Goal: Task Accomplishment & Management: Manage account settings

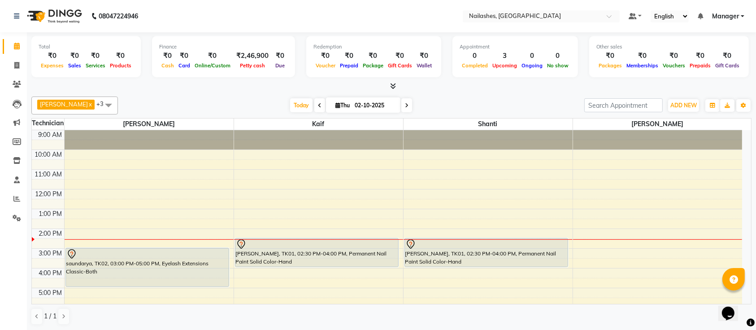
scroll to position [84, 0]
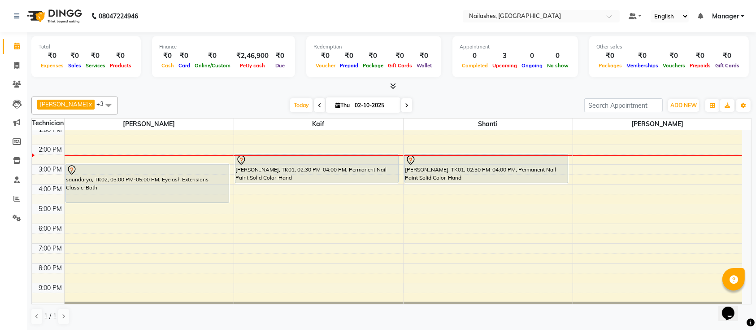
click at [467, 107] on div "Today Thu 02-10-2025" at bounding box center [350, 105] width 457 height 13
click at [290, 105] on span "Today" at bounding box center [301, 105] width 22 height 14
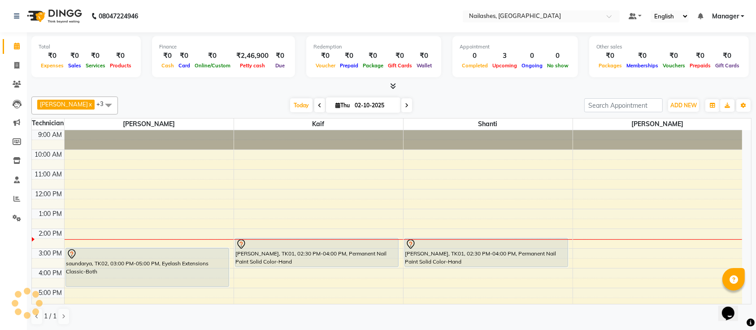
scroll to position [101, 0]
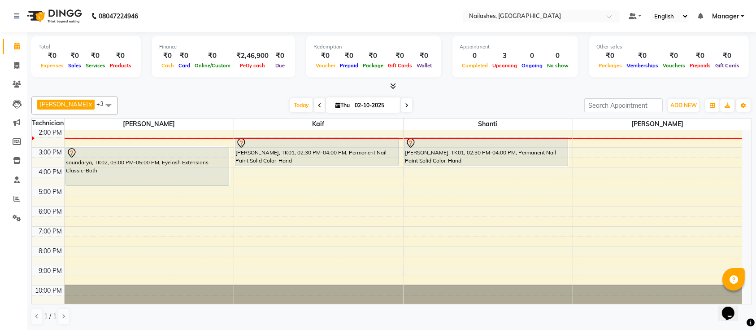
click at [468, 103] on div "Today Thu 02-10-2025" at bounding box center [350, 105] width 457 height 13
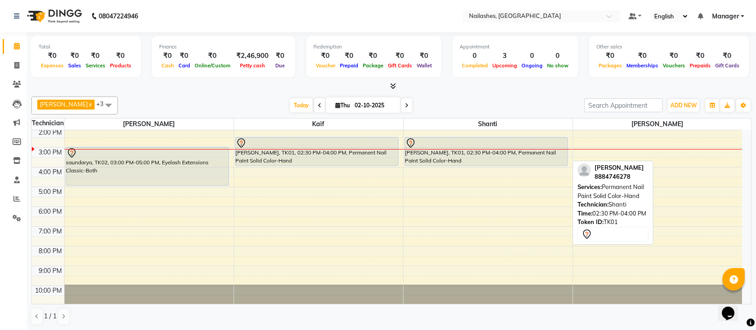
scroll to position [100, 0]
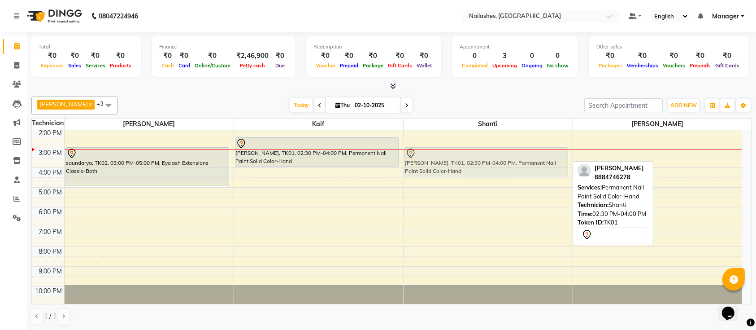
drag, startPoint x: 524, startPoint y: 156, endPoint x: 531, endPoint y: 168, distance: 14.3
click at [531, 168] on div "[PERSON_NAME], TK01, 02:30 PM-04:00 PM, Permanent Nail Paint Solid Color-Hand […" at bounding box center [488, 168] width 169 height 276
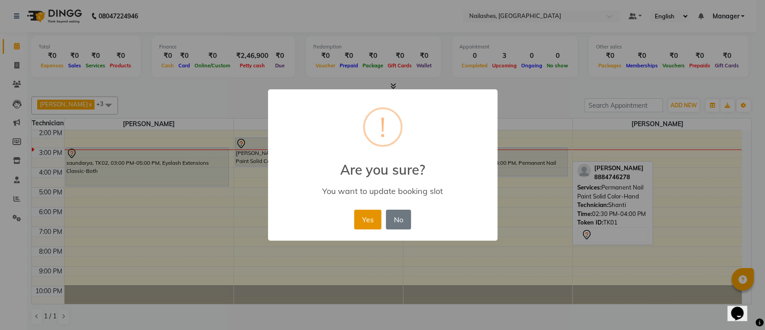
click at [373, 226] on button "Yes" at bounding box center [367, 219] width 27 height 20
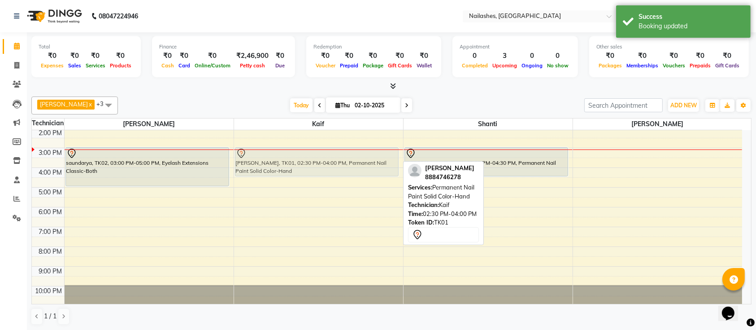
drag, startPoint x: 368, startPoint y: 153, endPoint x: 381, endPoint y: 166, distance: 18.7
click at [381, 166] on div "[PERSON_NAME], TK01, 02:30 PM-04:00 PM, Permanent Nail Paint Solid Color-Hand […" at bounding box center [318, 168] width 169 height 276
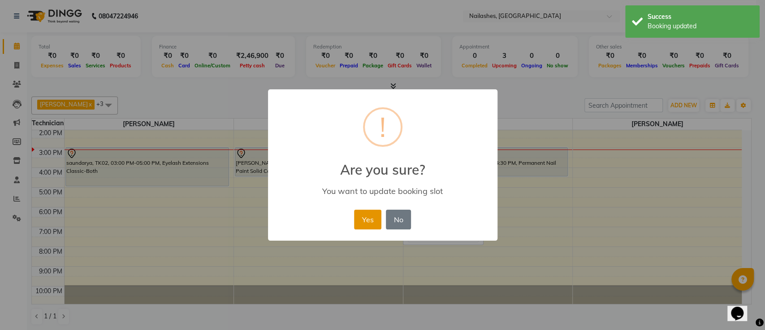
click at [372, 221] on button "Yes" at bounding box center [367, 219] width 27 height 20
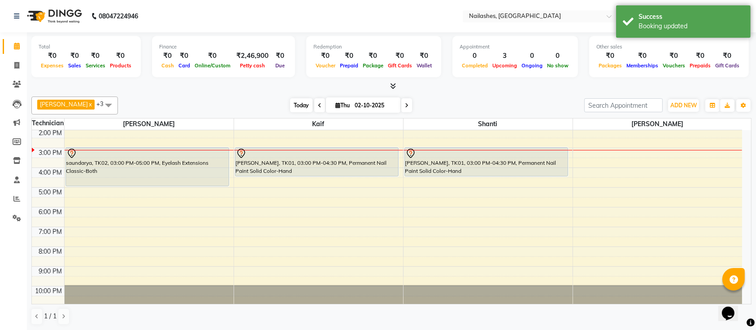
click at [290, 108] on span "Today" at bounding box center [301, 105] width 22 height 14
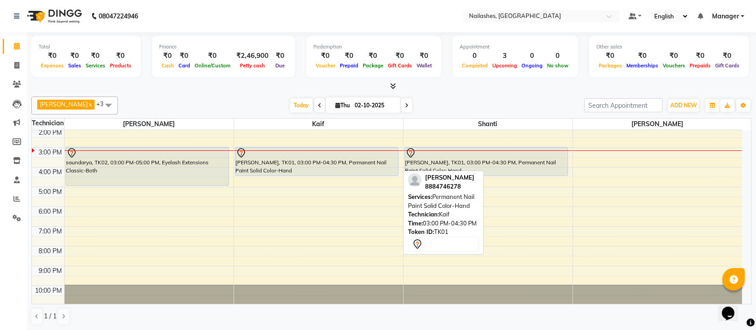
click at [353, 165] on div "[PERSON_NAME], TK01, 03:00 PM-04:30 PM, Permanent Nail Paint Solid Color-Hand" at bounding box center [316, 161] width 163 height 28
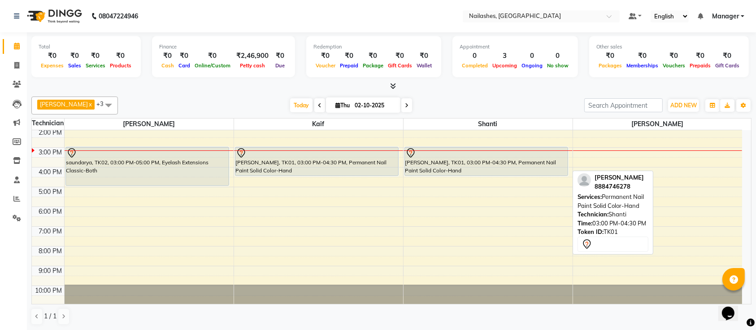
click at [552, 157] on div "[PERSON_NAME], TK01, 03:00 PM-04:30 PM, Permanent Nail Paint Solid Color-Hand" at bounding box center [486, 161] width 163 height 28
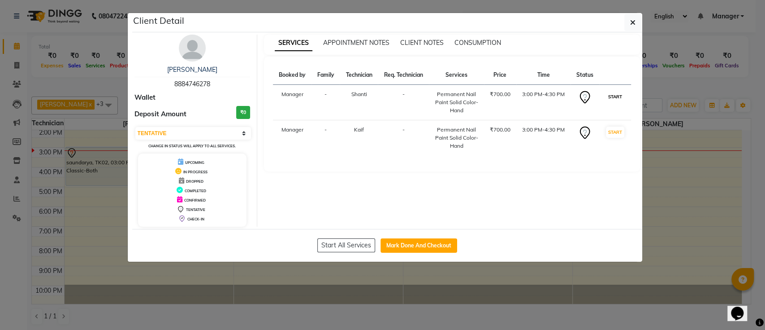
click at [618, 97] on button "START" at bounding box center [615, 96] width 18 height 11
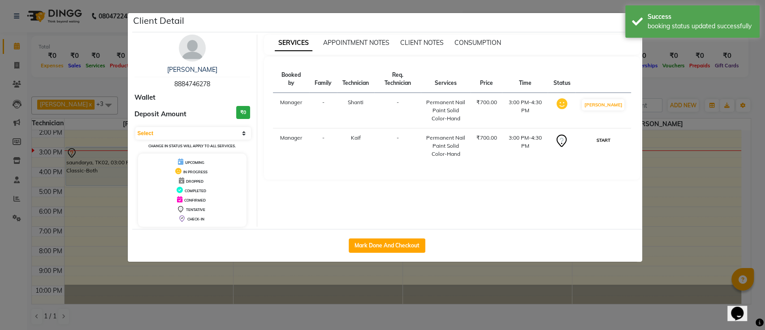
click at [607, 138] on button "START" at bounding box center [603, 140] width 18 height 11
select select "1"
click at [677, 83] on ngb-modal-window "Client Detail [PERSON_NAME] 8884746278 Wallet Deposit Amount ₹0 Select IN SERVI…" at bounding box center [382, 165] width 765 height 330
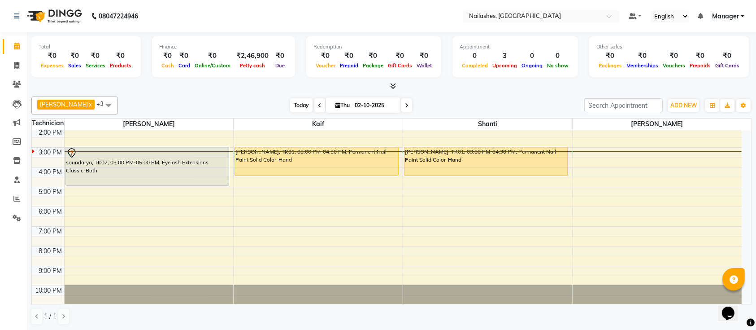
click at [297, 109] on span "Today" at bounding box center [301, 105] width 22 height 14
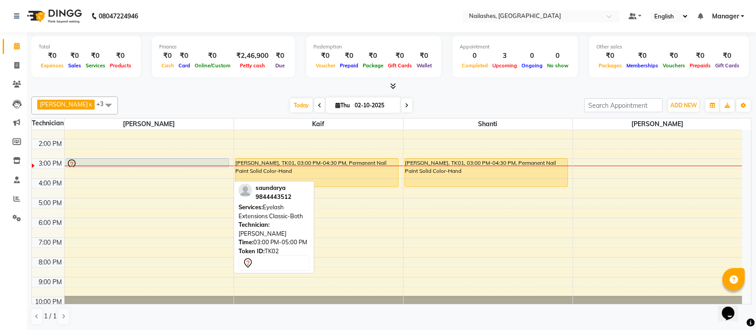
scroll to position [88, 0]
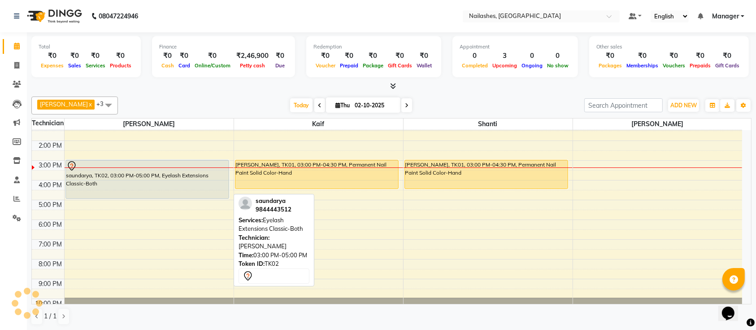
drag, startPoint x: 191, startPoint y: 185, endPoint x: 198, endPoint y: 191, distance: 9.8
click at [198, 191] on div "saundarya, TK02, 03:00 PM-05:00 PM, Eyelash Extensions Classic-Both saundarya, …" at bounding box center [149, 180] width 169 height 276
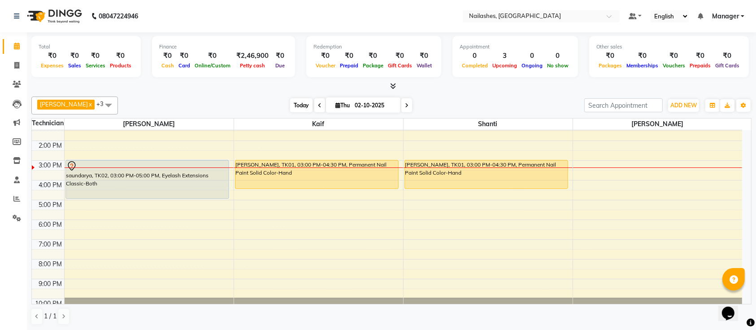
click at [290, 103] on span "Today" at bounding box center [301, 105] width 22 height 14
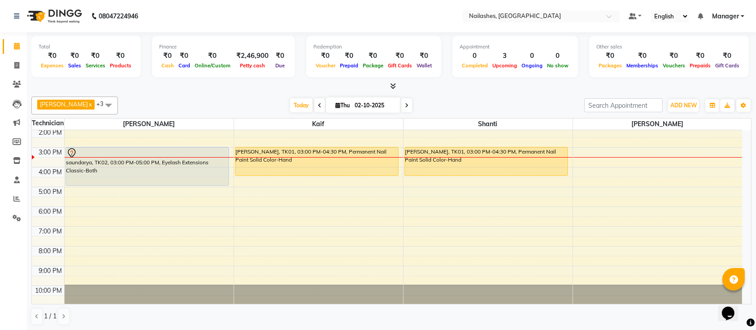
click at [128, 108] on div "Today Thu 02-10-2025" at bounding box center [350, 105] width 457 height 13
click at [290, 102] on span "Today" at bounding box center [301, 105] width 22 height 14
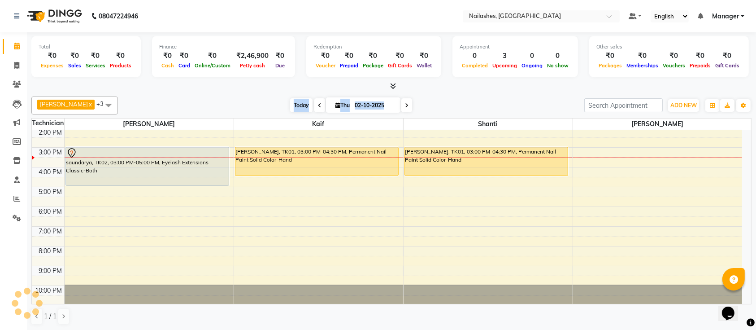
click at [290, 102] on span "Today" at bounding box center [301, 105] width 22 height 14
drag, startPoint x: 290, startPoint y: 102, endPoint x: 241, endPoint y: 82, distance: 52.7
click at [241, 82] on div "Total ₹0 Expenses ₹0 Sales ₹0 Services ₹0 Products Finance ₹0 Cash ₹0 Card ₹0 O…" at bounding box center [391, 181] width 729 height 298
click at [241, 82] on div at bounding box center [391, 86] width 720 height 9
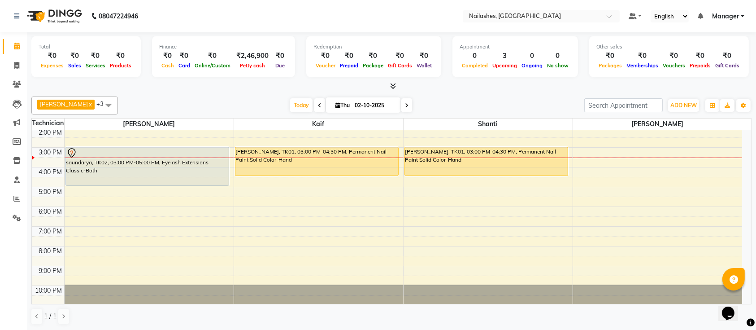
click at [241, 82] on div at bounding box center [391, 86] width 720 height 9
click at [105, 190] on div "9:00 AM 10:00 AM 11:00 AM 12:00 PM 1:00 PM 2:00 PM 3:00 PM 4:00 PM 5:00 PM 6:00…" at bounding box center [387, 167] width 710 height 276
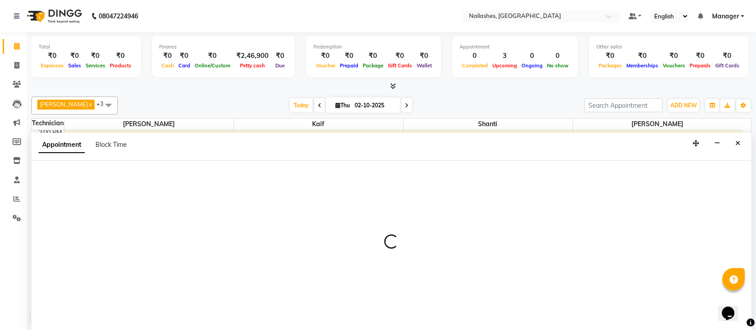
scroll to position [0, 0]
select select "24569"
select select "tentative"
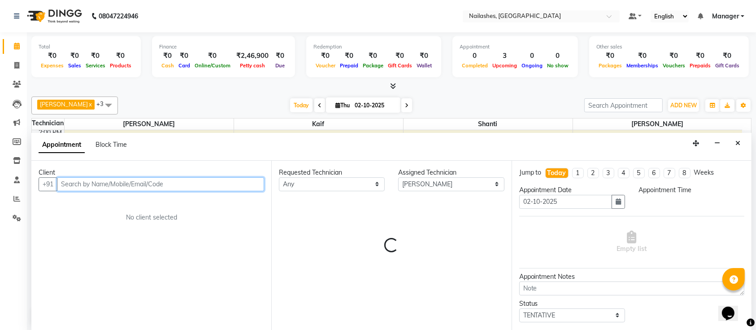
select select "1020"
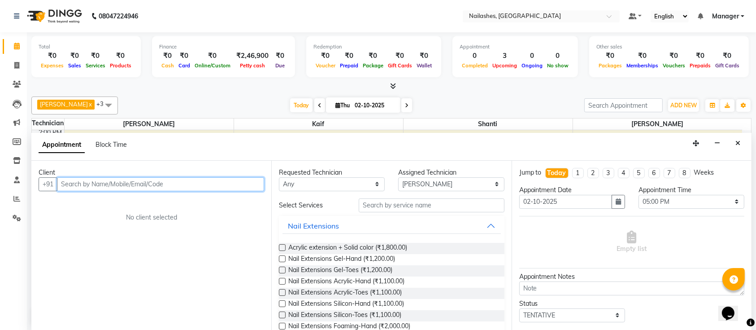
click at [217, 177] on input "text" at bounding box center [160, 184] width 207 height 14
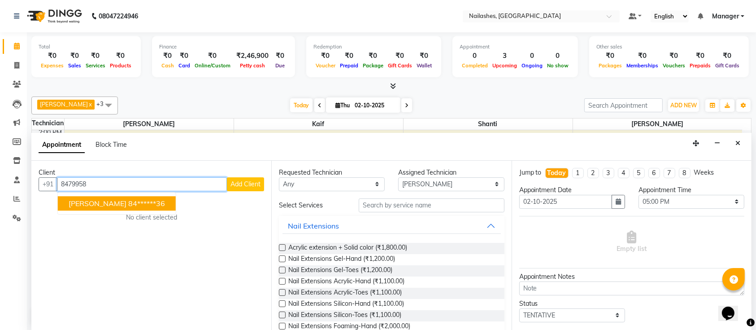
click at [128, 200] on ngb-highlight "84******36" at bounding box center [146, 203] width 37 height 9
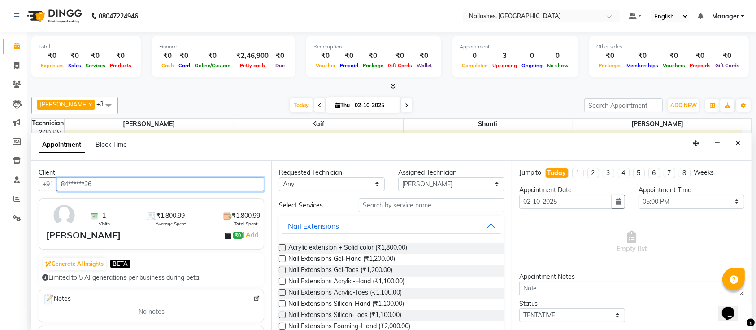
type input "84******36"
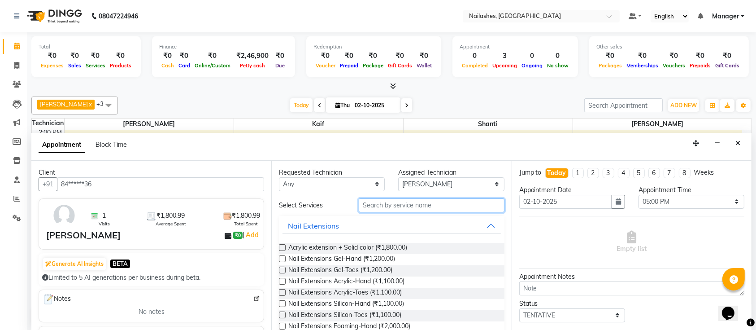
click at [432, 204] on input "text" at bounding box center [432, 205] width 146 height 14
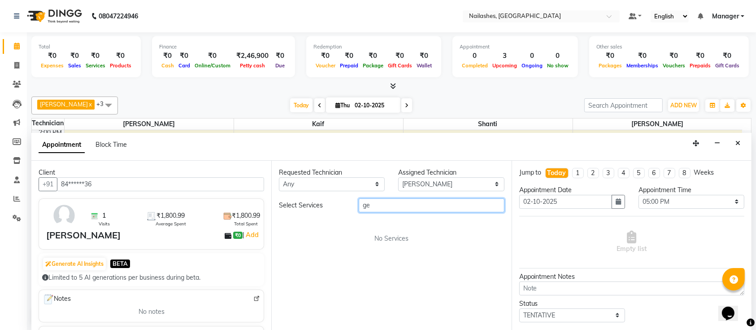
type input "g"
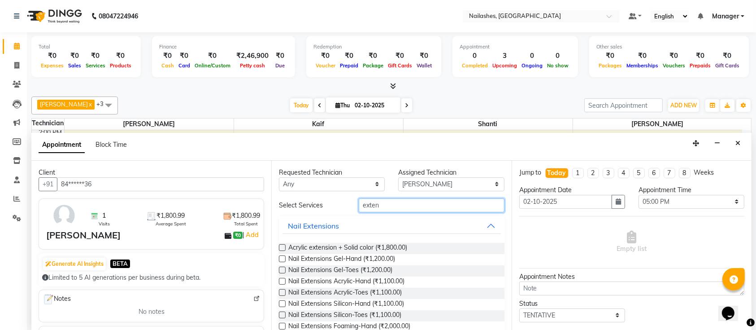
click at [422, 202] on input "exten" at bounding box center [432, 205] width 146 height 14
type input "exten"
click at [282, 260] on label at bounding box center [282, 258] width 7 height 7
click at [282, 260] on input "checkbox" at bounding box center [282, 259] width 6 height 6
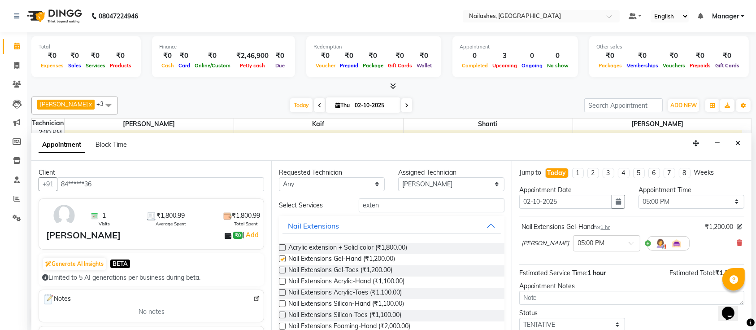
checkbox input "false"
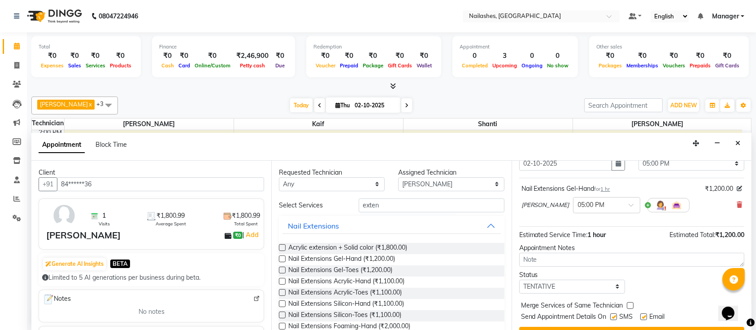
scroll to position [57, 0]
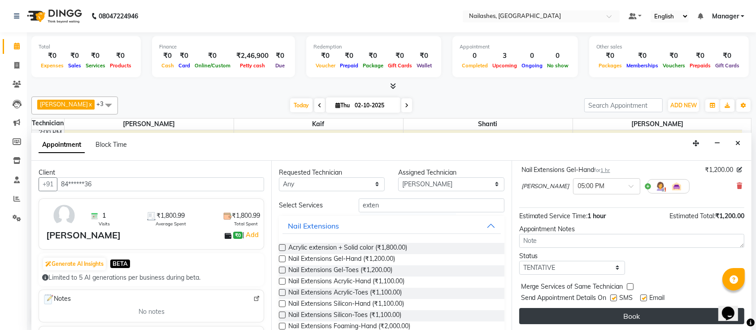
click at [597, 309] on button "Book" at bounding box center [631, 316] width 225 height 16
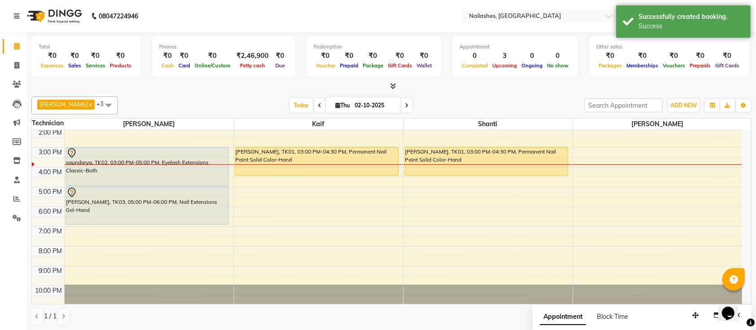
drag, startPoint x: 215, startPoint y: 203, endPoint x: 217, endPoint y: 215, distance: 12.2
click at [217, 215] on div "saundarya, TK02, 03:00 PM-05:00 PM, Eyelash Extensions Classic-Both [PERSON_NAM…" at bounding box center [149, 167] width 169 height 276
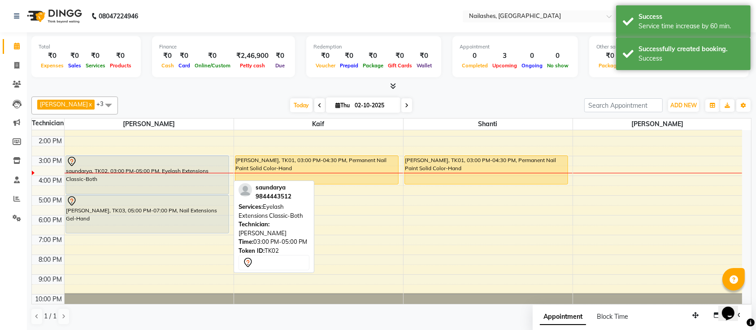
scroll to position [91, 0]
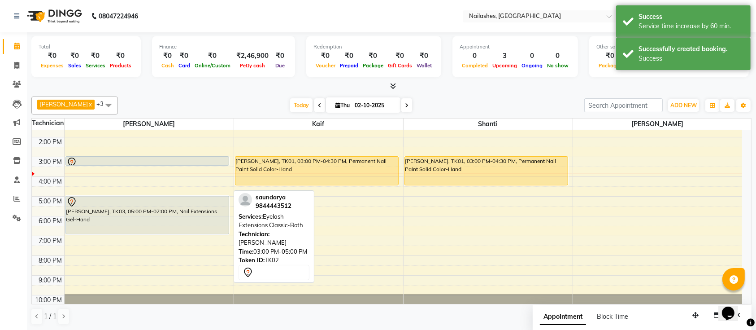
drag, startPoint x: 211, startPoint y: 184, endPoint x: 221, endPoint y: 160, distance: 26.0
click at [221, 160] on div "saundarya, TK02, 03:00 PM-05:00 PM, Eyelash Extensions Classic-Both [PERSON_NAM…" at bounding box center [149, 177] width 169 height 276
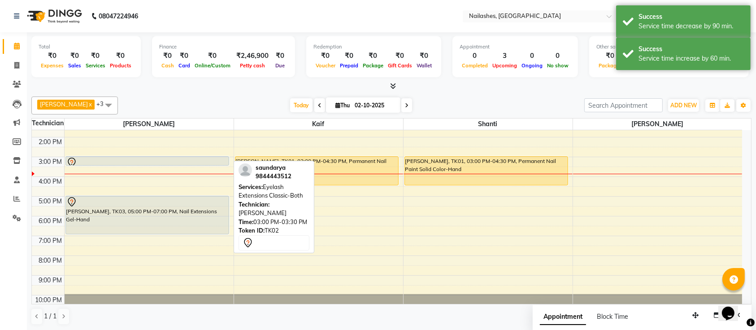
click at [225, 161] on div at bounding box center [147, 162] width 162 height 11
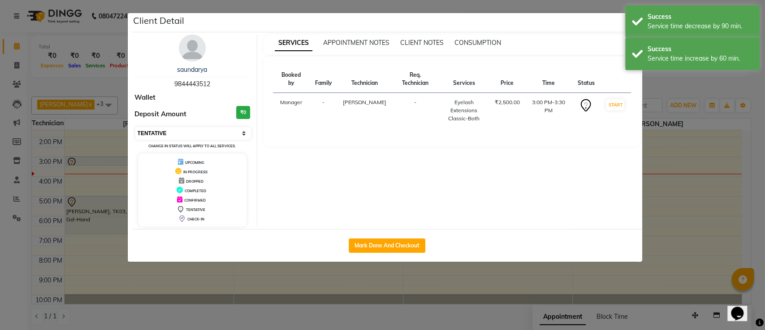
click at [205, 131] on select "Select IN SERVICE CONFIRMED TENTATIVE CHECK IN MARK DONE DROPPED UPCOMING" at bounding box center [193, 133] width 116 height 13
select select "2"
click at [135, 127] on select "Select IN SERVICE CONFIRMED TENTATIVE CHECK IN MARK DONE DROPPED UPCOMING" at bounding box center [193, 133] width 116 height 13
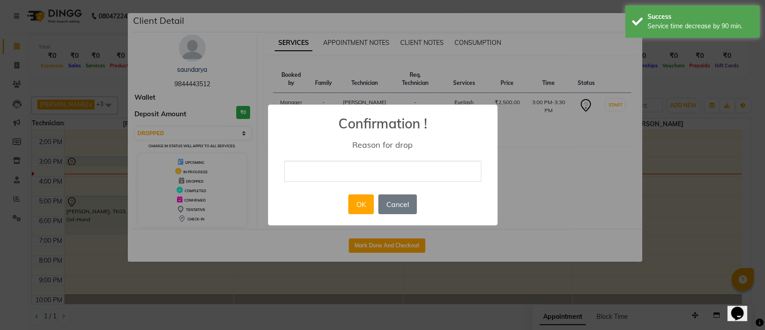
click at [316, 157] on div "× Confirmation ! Reason for drop OK No Cancel" at bounding box center [383, 164] width 230 height 121
click at [319, 165] on input "text" at bounding box center [382, 171] width 197 height 21
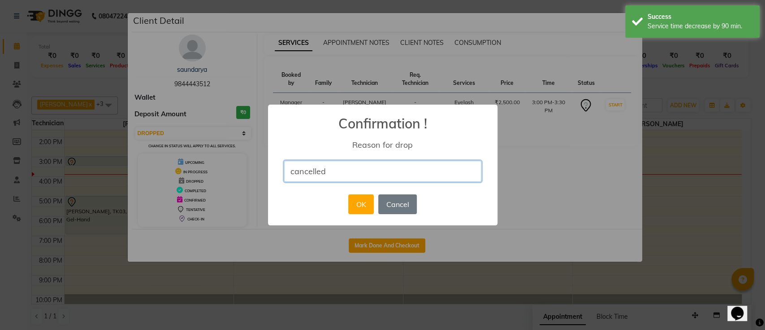
click at [360, 175] on input "cancelled" at bounding box center [382, 171] width 197 height 21
type input "cancelled from client"
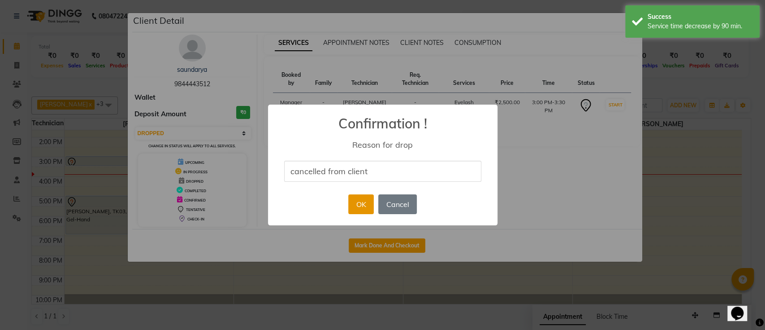
click at [369, 206] on button "OK" at bounding box center [361, 204] width 26 height 20
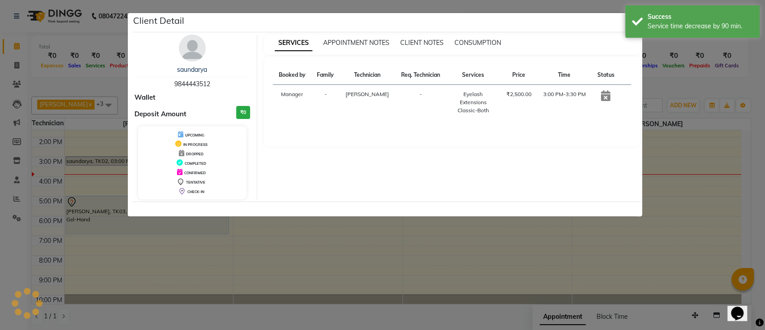
click at [755, 130] on ngb-modal-window "Client Detail saundarya 9844443512 Wallet Deposit Amount ₹0 UPCOMING IN PROGRES…" at bounding box center [382, 165] width 765 height 330
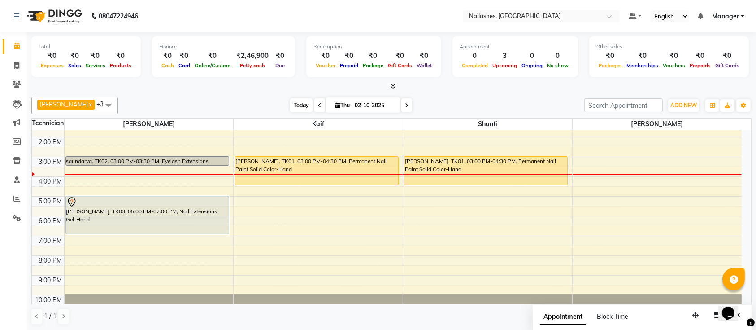
click at [290, 103] on span "Today" at bounding box center [301, 105] width 22 height 14
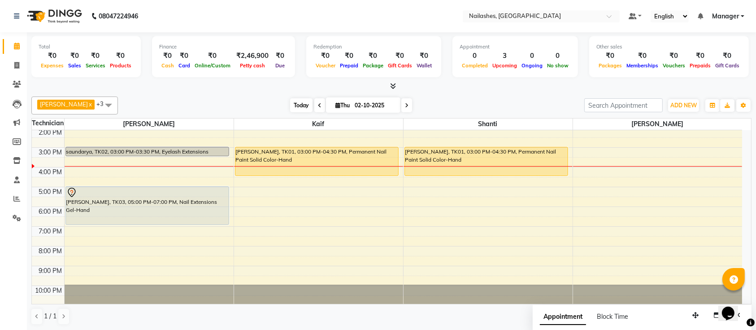
click at [290, 104] on span "Today" at bounding box center [301, 105] width 22 height 14
drag, startPoint x: 274, startPoint y: 98, endPoint x: 247, endPoint y: 98, distance: 27.8
click at [247, 98] on div "[PERSON_NAME] x Shanti x [PERSON_NAME] x Kaif x +3 UnSelect All [PERSON_NAME] K…" at bounding box center [391, 105] width 720 height 18
click at [296, 101] on span "Today" at bounding box center [301, 105] width 22 height 14
click at [393, 83] on icon at bounding box center [394, 85] width 6 height 7
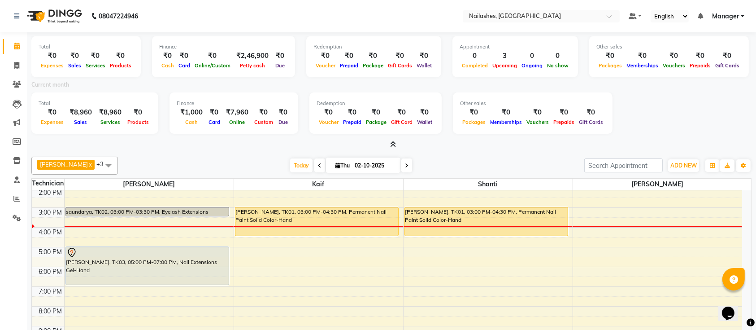
click at [393, 144] on icon at bounding box center [394, 144] width 6 height 7
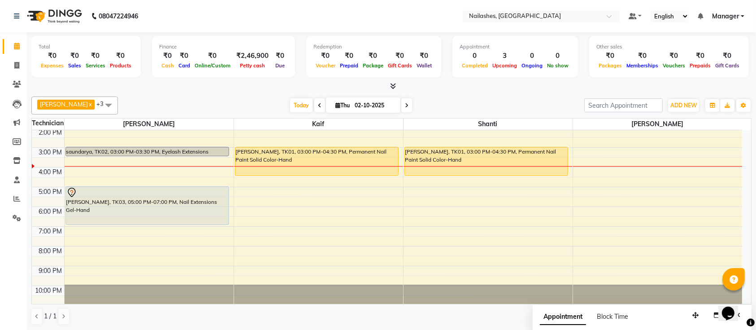
drag, startPoint x: 399, startPoint y: 203, endPoint x: 395, endPoint y: 290, distance: 87.1
click at [395, 290] on div "9:00 AM 10:00 AM 11:00 AM 12:00 PM 1:00 PM 2:00 PM 3:00 PM 4:00 PM 5:00 PM 6:00…" at bounding box center [387, 167] width 710 height 276
drag, startPoint x: 395, startPoint y: 290, endPoint x: 386, endPoint y: 292, distance: 8.8
click at [386, 292] on div at bounding box center [318, 293] width 169 height 19
drag, startPoint x: 382, startPoint y: 268, endPoint x: 384, endPoint y: 290, distance: 22.5
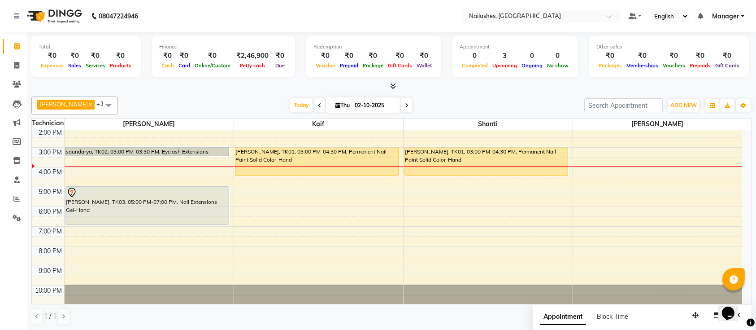
click at [384, 290] on div "9:00 AM 10:00 AM 11:00 AM 12:00 PM 1:00 PM 2:00 PM 3:00 PM 4:00 PM 5:00 PM 6:00…" at bounding box center [387, 167] width 710 height 276
click at [434, 207] on div "9:00 AM 10:00 AM 11:00 AM 12:00 PM 1:00 PM 2:00 PM 3:00 PM 4:00 PM 5:00 PM 6:00…" at bounding box center [387, 167] width 710 height 276
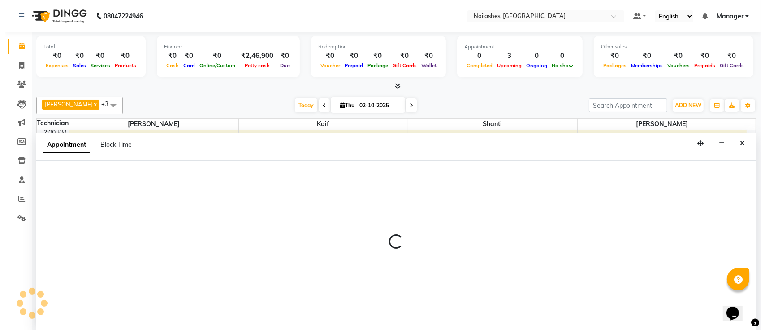
scroll to position [0, 0]
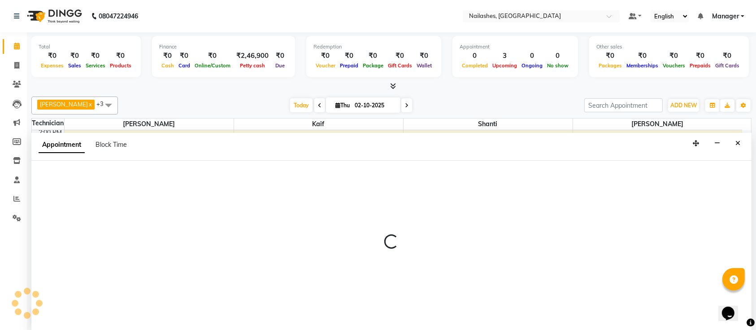
select select "82822"
select select "1080"
select select "tentative"
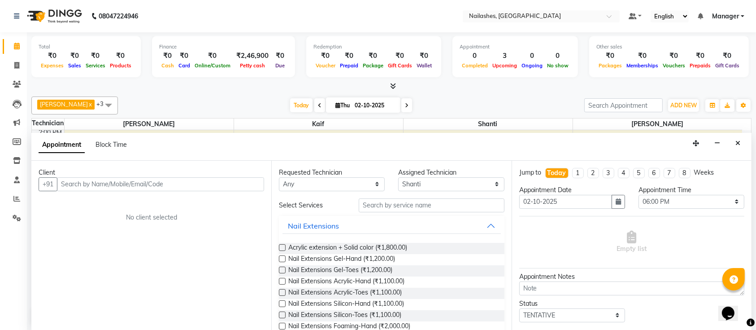
click at [183, 184] on input "text" at bounding box center [160, 184] width 207 height 14
type input "8892168429"
click at [247, 185] on span "Add Client" at bounding box center [245, 184] width 30 height 8
select select "21"
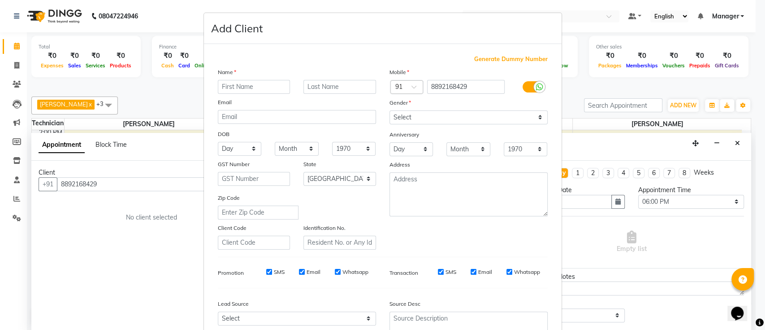
click at [232, 86] on input "text" at bounding box center [254, 87] width 73 height 14
type input "pakritha"
click at [466, 115] on select "Select [DEMOGRAPHIC_DATA] [DEMOGRAPHIC_DATA] Other Prefer Not To Say" at bounding box center [469, 117] width 158 height 14
select select "[DEMOGRAPHIC_DATA]"
click at [390, 110] on select "Select [DEMOGRAPHIC_DATA] [DEMOGRAPHIC_DATA] Other Prefer Not To Say" at bounding box center [469, 117] width 158 height 14
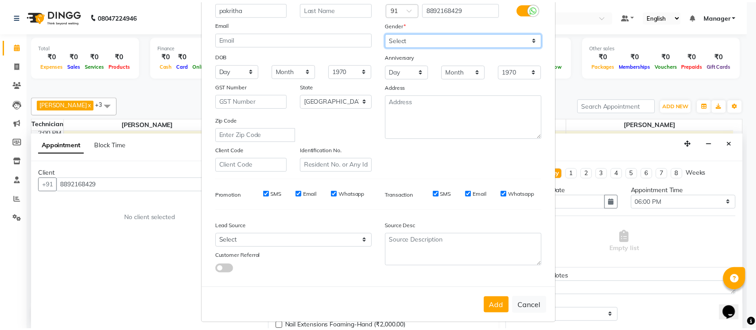
scroll to position [82, 0]
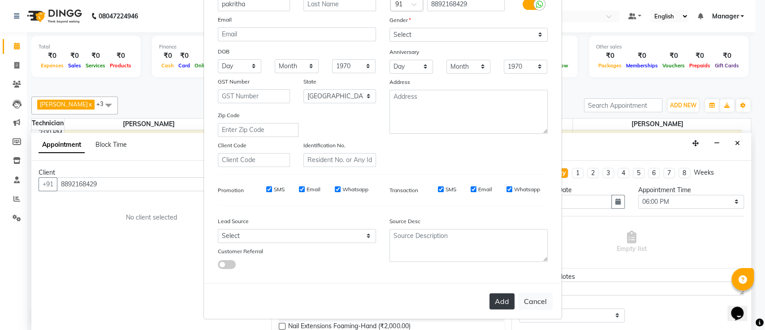
click at [490, 293] on button "Add" at bounding box center [502, 301] width 25 height 16
type input "88******29"
select select
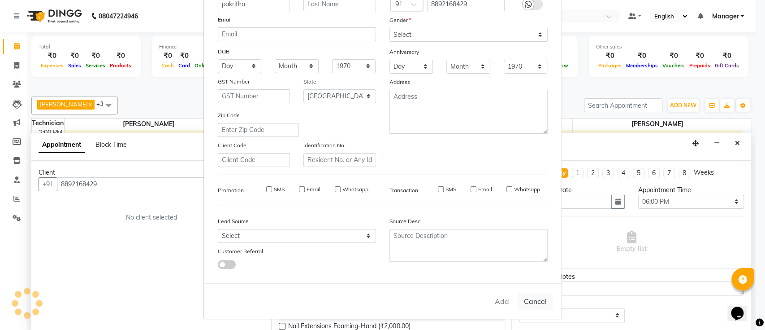
select select "null"
select select
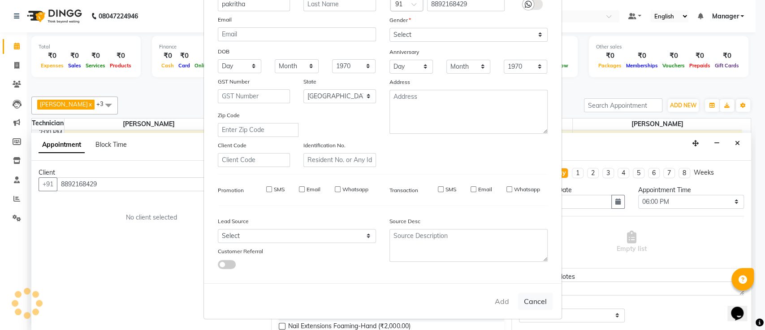
checkbox input "false"
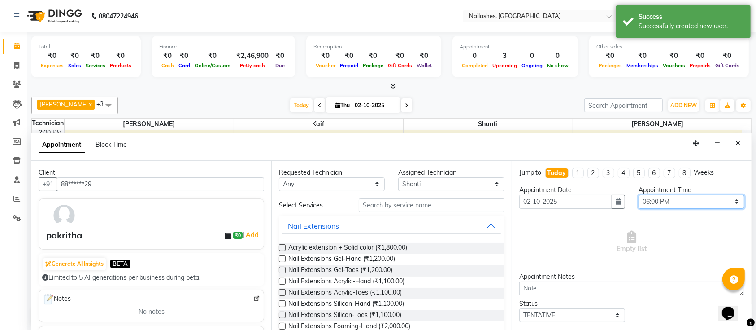
click at [692, 195] on select "Select 10:00 AM 10:15 AM 10:30 AM 10:45 AM 11:00 AM 11:15 AM 11:30 AM 11:45 AM …" at bounding box center [691, 202] width 106 height 14
select select "1005"
click at [638, 195] on select "Select 10:00 AM 10:15 AM 10:30 AM 10:45 AM 11:00 AM 11:15 AM 11:30 AM 11:45 AM …" at bounding box center [691, 202] width 106 height 14
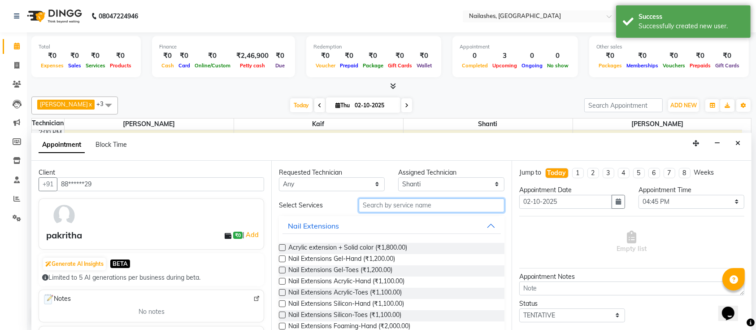
click at [421, 202] on input "text" at bounding box center [432, 205] width 146 height 14
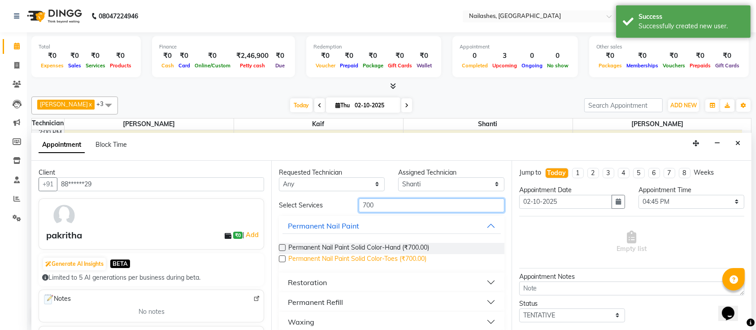
type input "700"
click at [321, 262] on span "Permanent Nail Paint Solid Color-Toes (₹700.00)" at bounding box center [357, 259] width 138 height 11
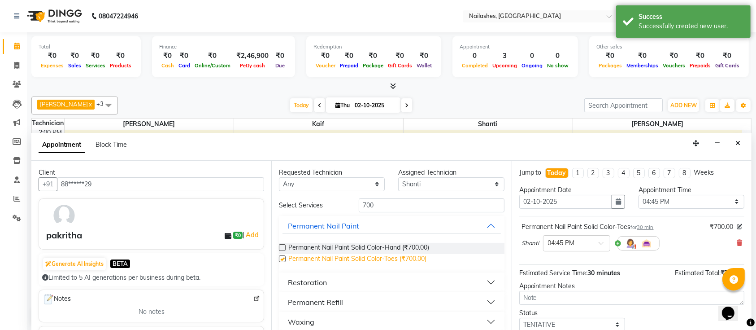
checkbox input "false"
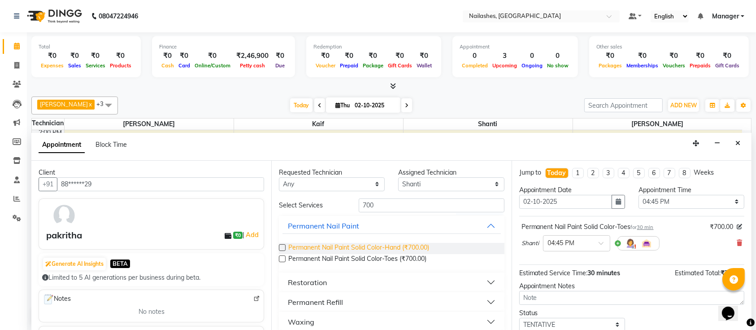
click at [375, 244] on span "Permanent Nail Paint Solid Color-Hand (₹700.00)" at bounding box center [358, 248] width 141 height 11
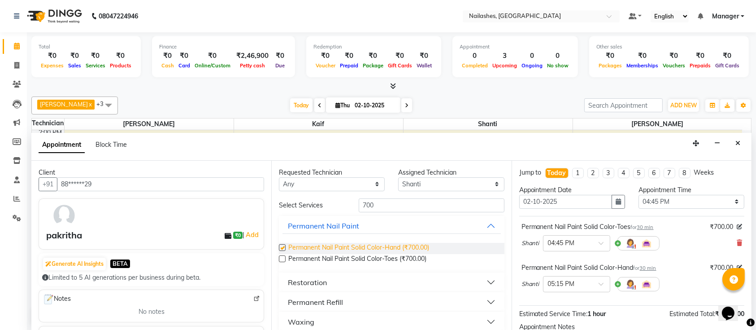
checkbox input "false"
click at [737, 242] on icon at bounding box center [739, 242] width 5 height 6
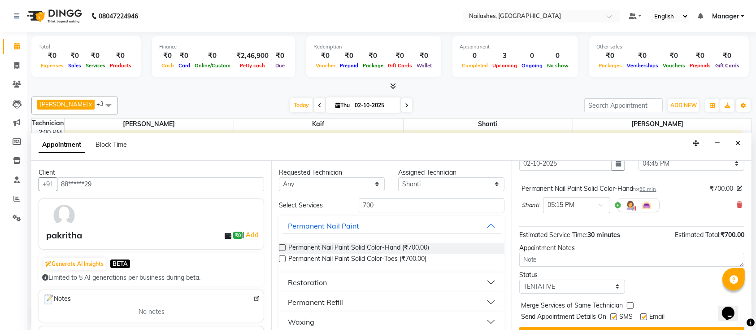
scroll to position [57, 0]
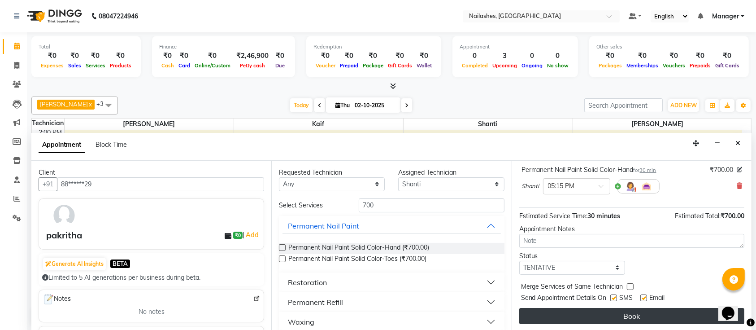
click at [647, 321] on button "Book" at bounding box center [631, 316] width 225 height 16
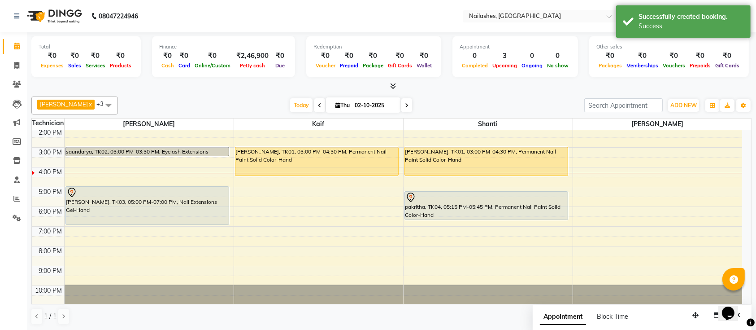
drag, startPoint x: 499, startPoint y: 199, endPoint x: 508, endPoint y: 220, distance: 22.5
click at [508, 220] on div "[PERSON_NAME], TK01, 03:00 PM-04:30 PM, Permanent Nail Paint Solid Color-Hand p…" at bounding box center [488, 167] width 169 height 276
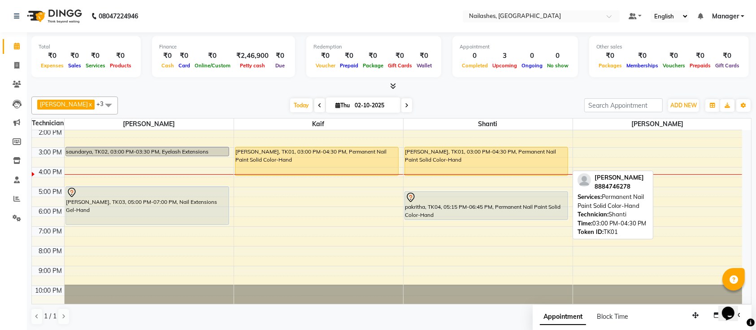
click at [501, 167] on div "[PERSON_NAME], TK01, 03:00 PM-04:30 PM, Permanent Nail Paint Solid Color-Hand" at bounding box center [486, 161] width 163 height 28
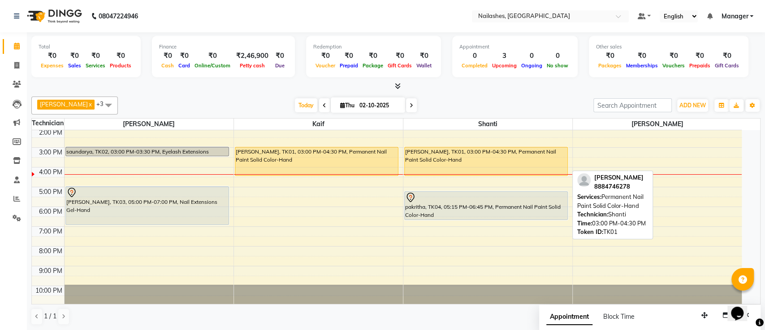
select select "1"
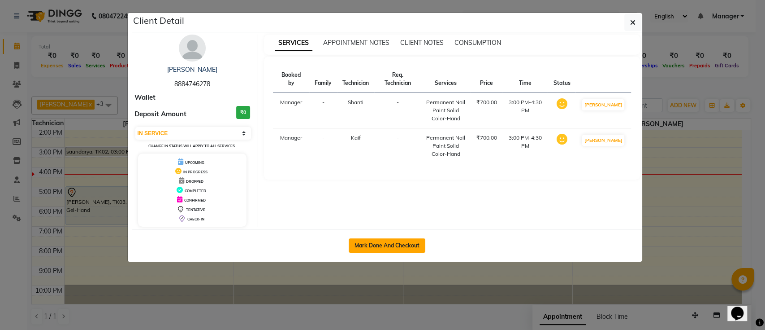
click at [405, 243] on button "Mark Done And Checkout" at bounding box center [387, 245] width 77 height 14
select select "service"
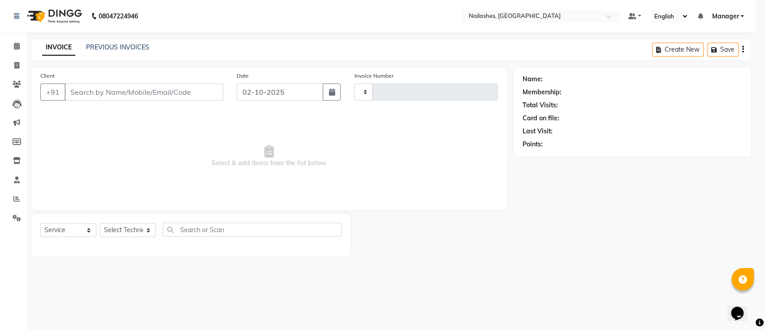
type input "0771"
select select "4407"
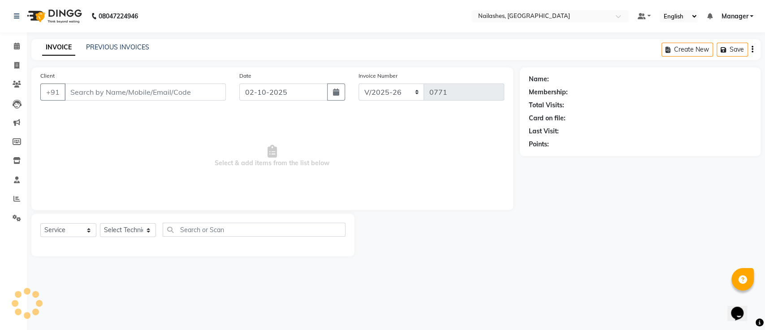
type input "88******78"
select select "82822"
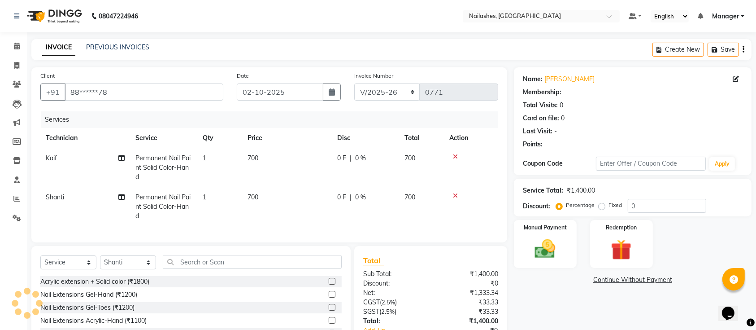
click at [140, 230] on div "Services Technician Service Qty Price Disc Total Action Kaif Permanent Nail Pai…" at bounding box center [269, 172] width 458 height 122
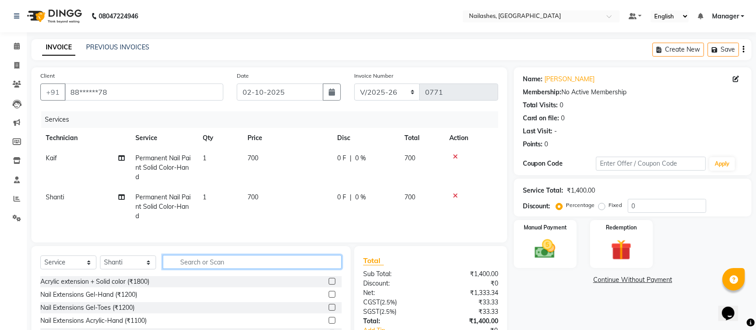
click at [193, 268] on input "text" at bounding box center [252, 262] width 179 height 14
type input "150"
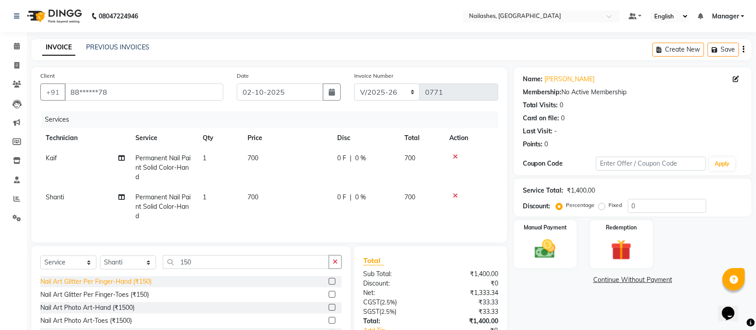
click at [108, 286] on div "Nail Art Glitter Per Finger-Hand (₹150)" at bounding box center [95, 281] width 111 height 9
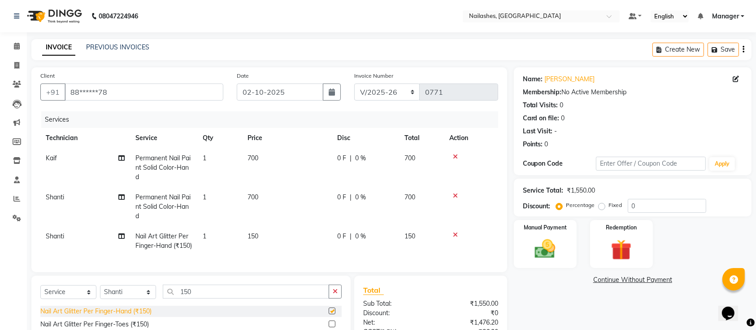
checkbox input "false"
click at [226, 241] on td "1" at bounding box center [219, 241] width 45 height 30
select select "82822"
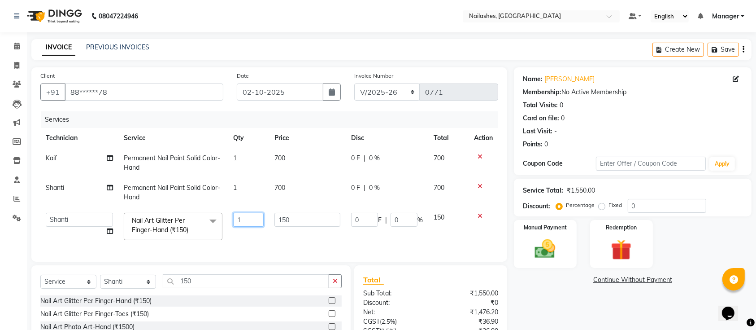
click at [253, 221] on input "1" at bounding box center [248, 220] width 30 height 14
type input "2"
click at [549, 306] on div "Name: [PERSON_NAME] Membership: No Active Membership Total Visits: 0 Card on fi…" at bounding box center [636, 232] width 244 height 330
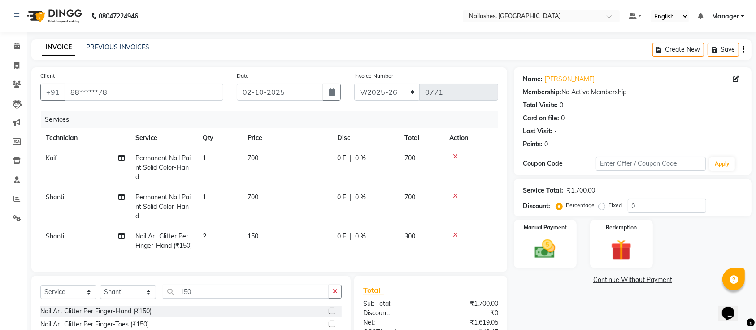
click at [263, 236] on td "150" at bounding box center [287, 241] width 90 height 30
select select "82822"
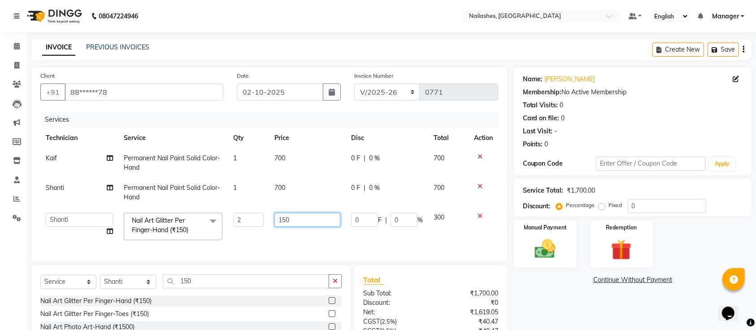
click at [308, 220] on input "150" at bounding box center [307, 220] width 66 height 14
type input "1"
type input "315"
click at [556, 308] on div "Name: [PERSON_NAME] Membership: No Active Membership Total Visits: 0 Card on fi…" at bounding box center [636, 232] width 244 height 330
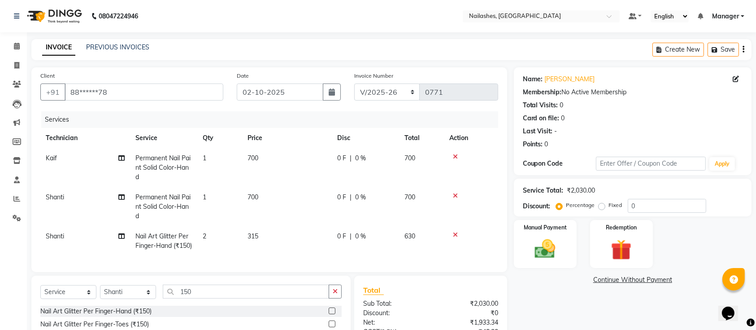
click at [208, 230] on td "2" at bounding box center [219, 241] width 45 height 30
select select "82822"
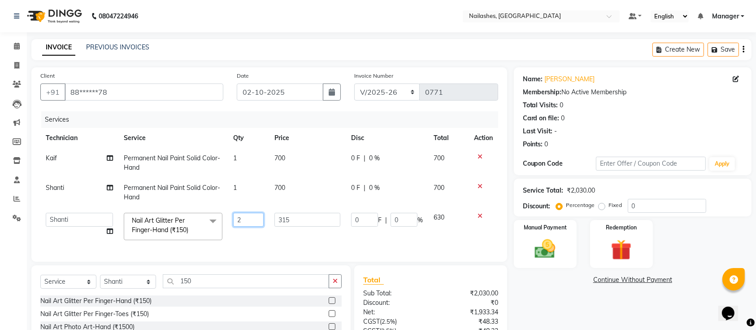
click at [247, 221] on input "2" at bounding box center [248, 220] width 30 height 14
type input "1"
click at [568, 313] on div "Name: [PERSON_NAME] Membership: No Active Membership Total Visits: 0 Card on fi…" at bounding box center [636, 232] width 244 height 330
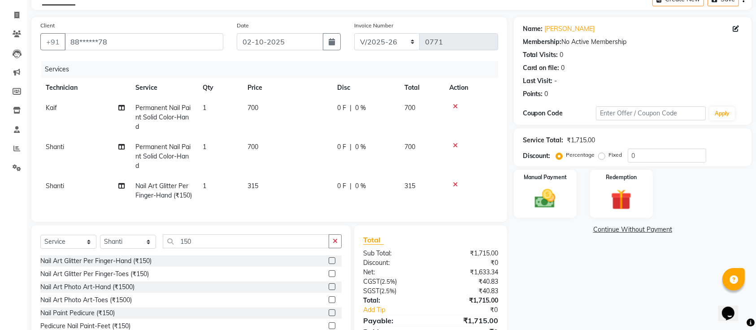
scroll to position [110, 0]
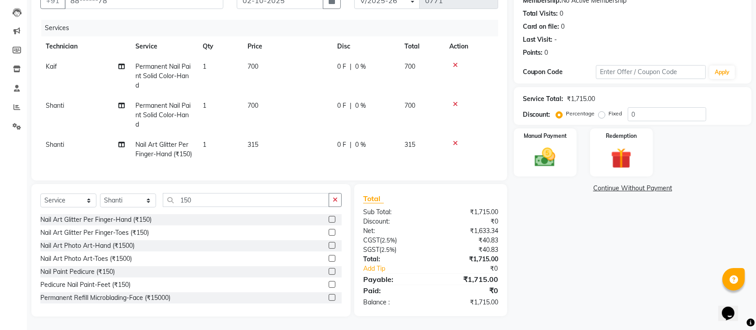
click at [258, 140] on span "315" at bounding box center [252, 144] width 11 height 8
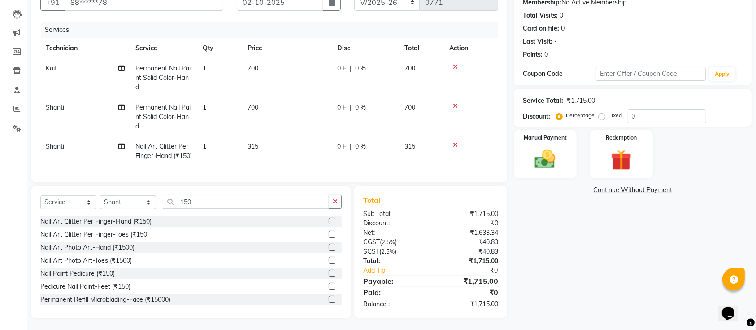
select select "82822"
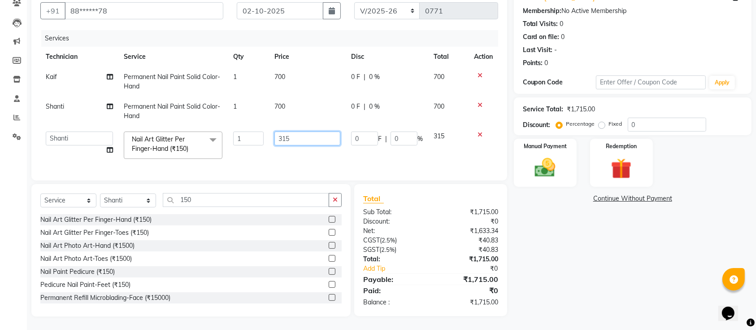
click at [310, 131] on input "315" at bounding box center [307, 138] width 66 height 14
type input "3"
type input "157.5"
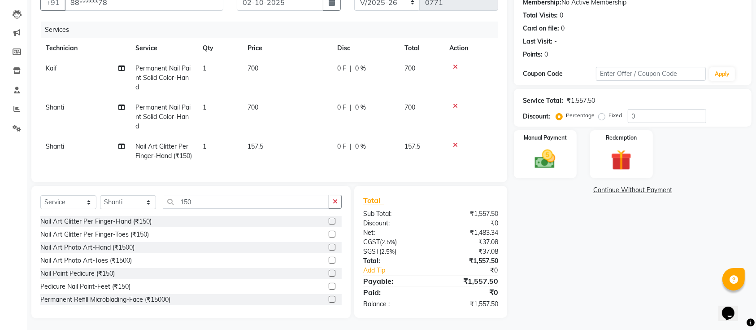
click at [235, 147] on td "1" at bounding box center [219, 151] width 45 height 30
select select "82822"
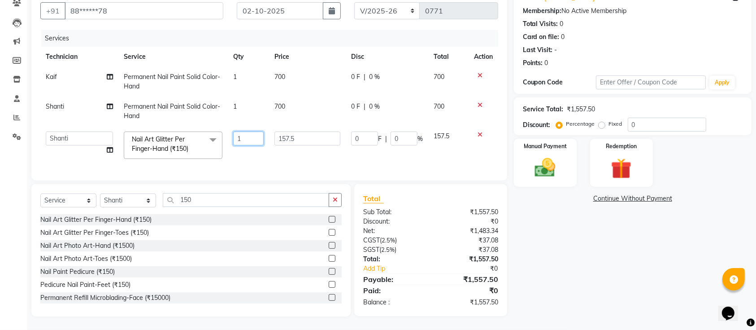
click at [252, 131] on input "1" at bounding box center [248, 138] width 30 height 14
type input "2"
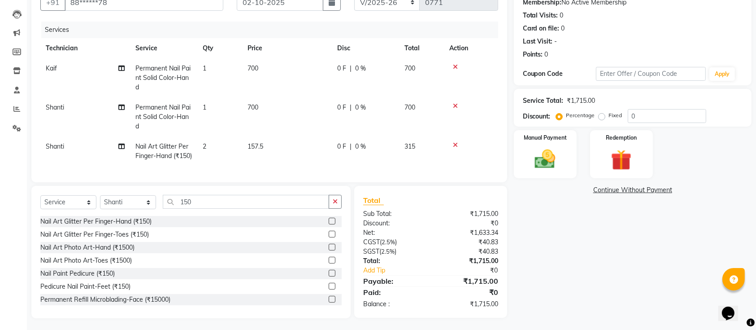
click at [626, 279] on div "Name: [PERSON_NAME] Membership: No Active Membership Total Visits: 0 Card on fi…" at bounding box center [636, 148] width 244 height 340
click at [552, 156] on img at bounding box center [545, 159] width 35 height 25
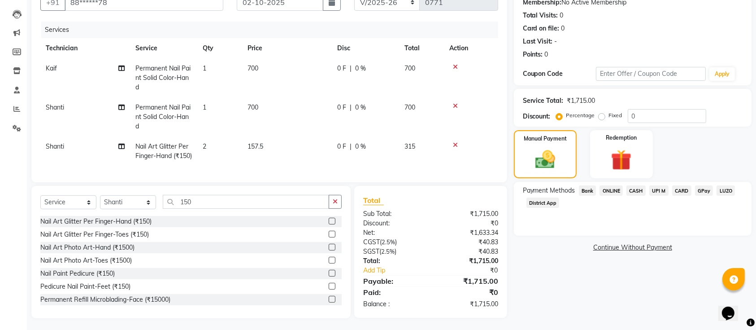
click at [614, 190] on span "ONLINE" at bounding box center [610, 190] width 23 height 10
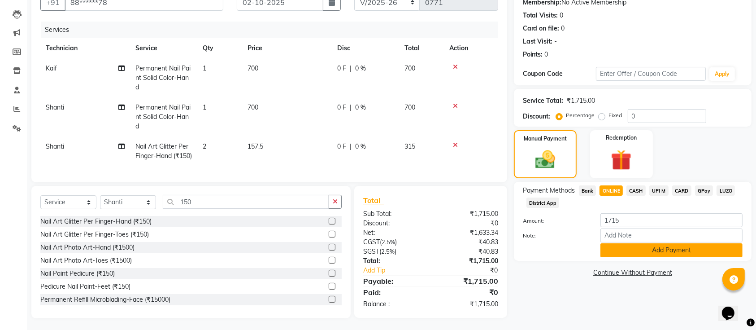
click at [638, 249] on button "Add Payment" at bounding box center [671, 250] width 142 height 14
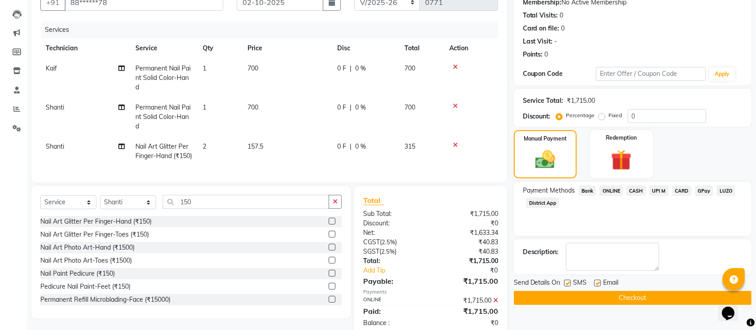
click at [610, 299] on button "Checkout" at bounding box center [633, 298] width 238 height 14
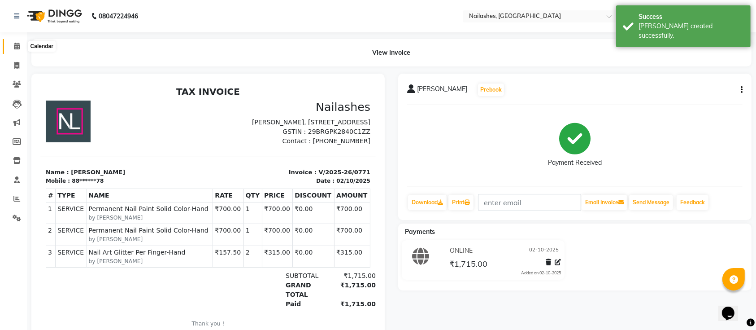
click at [12, 45] on span at bounding box center [17, 46] width 16 height 10
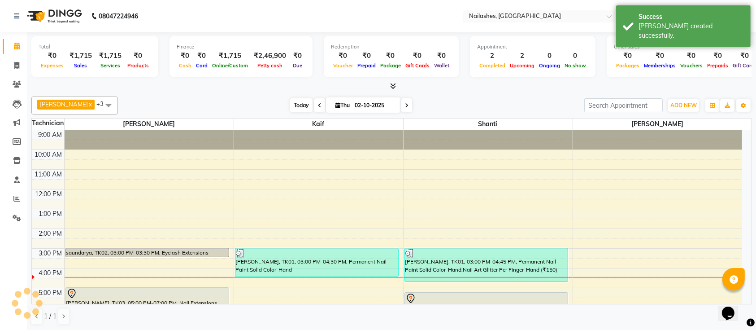
click at [293, 104] on span "Today" at bounding box center [301, 105] width 22 height 14
